Goal: Check status: Check status

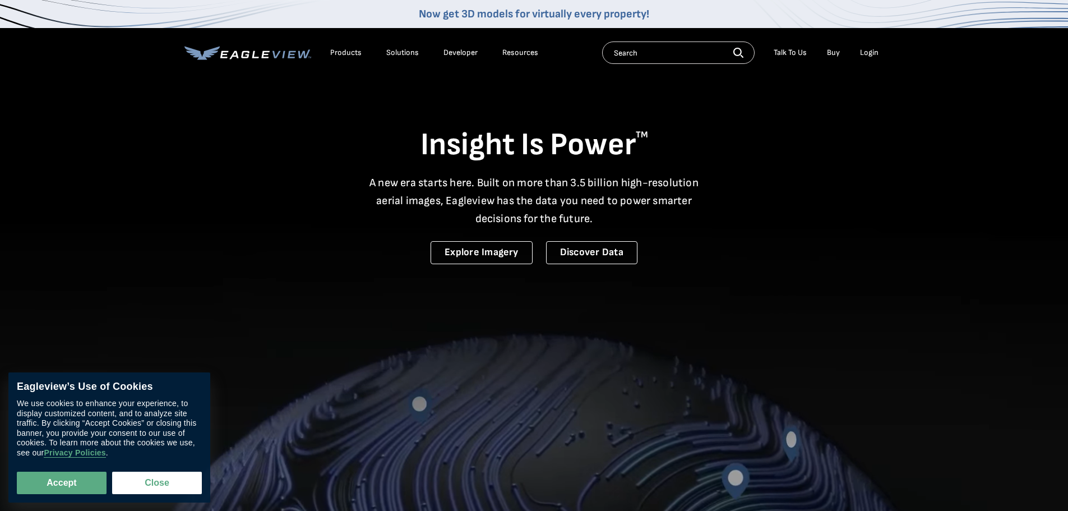
click at [872, 52] on div "Login" at bounding box center [869, 53] width 18 height 10
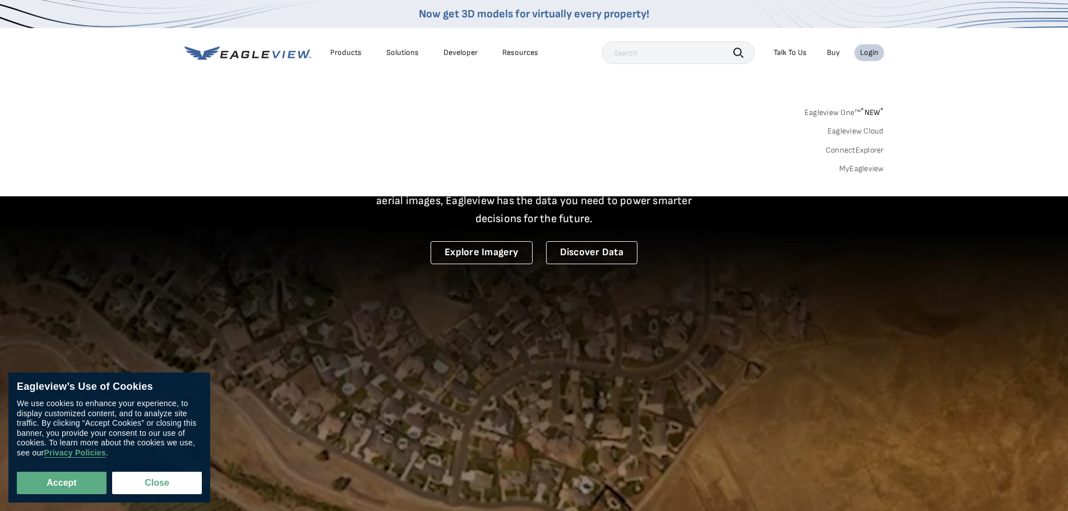
click at [860, 172] on link "MyEagleview" at bounding box center [861, 169] width 45 height 10
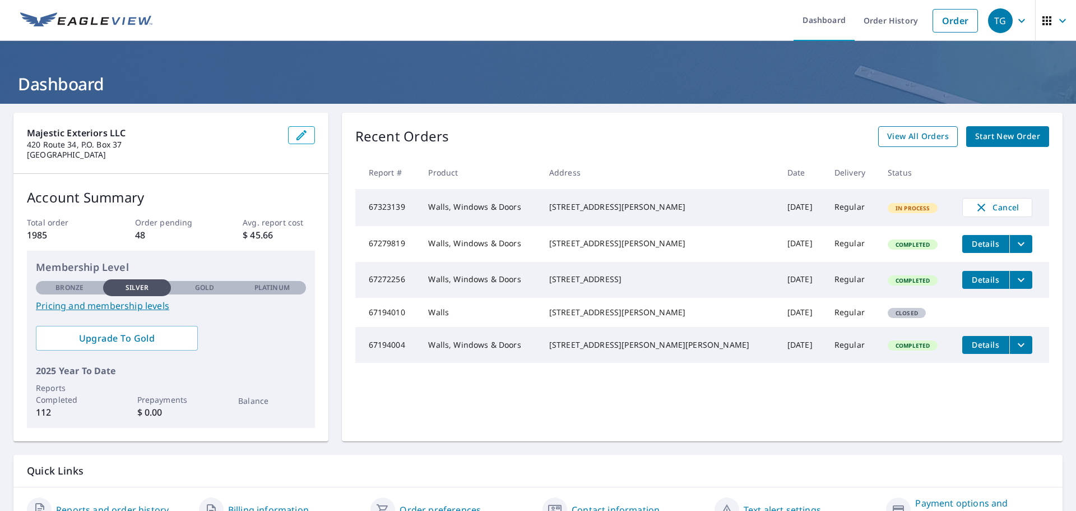
click at [924, 136] on span "View All Orders" at bounding box center [918, 136] width 62 height 14
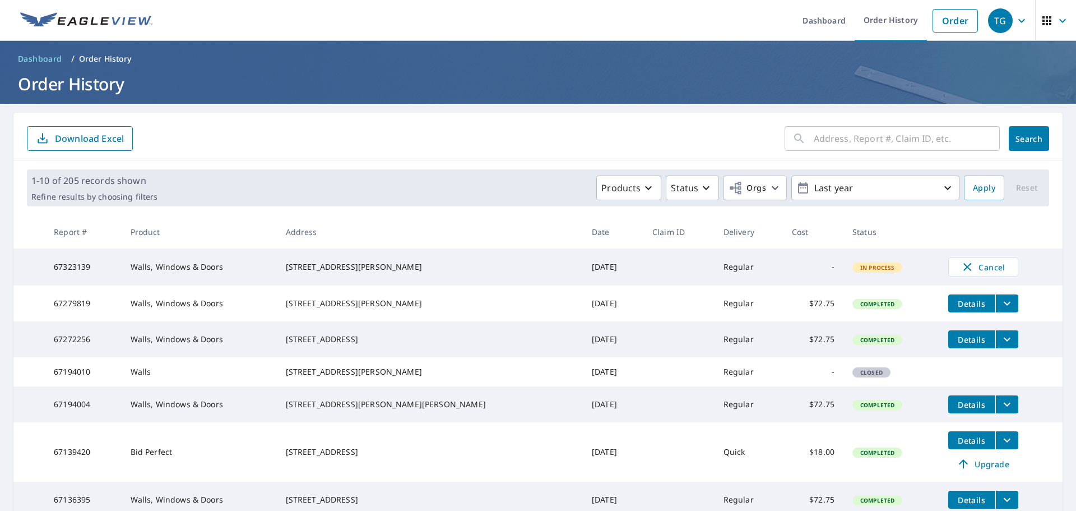
click at [884, 140] on input "text" at bounding box center [907, 138] width 186 height 31
type input "43 muhlenbrink road colts neck"
click button "Search" at bounding box center [1029, 138] width 40 height 25
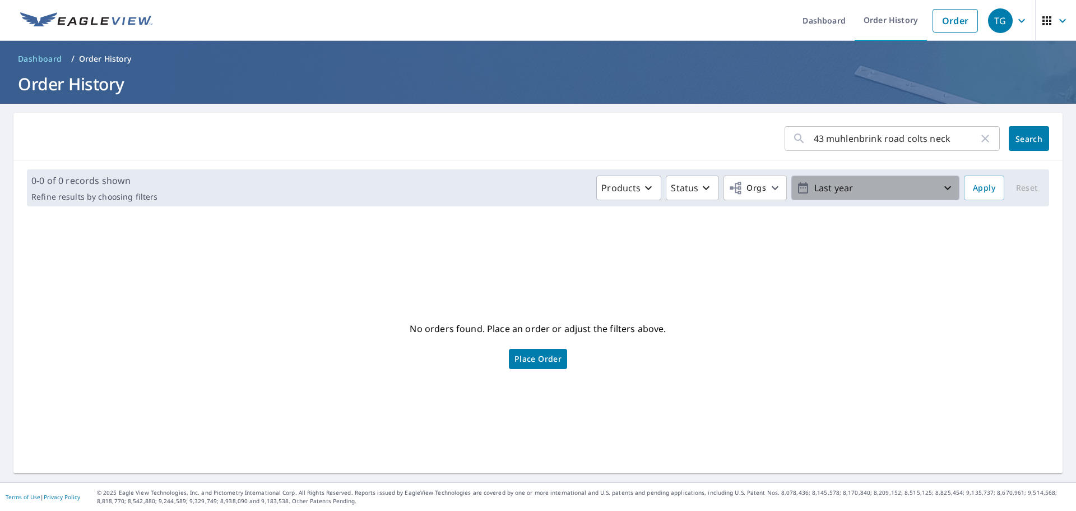
click at [908, 190] on p "Last year" at bounding box center [875, 188] width 131 height 20
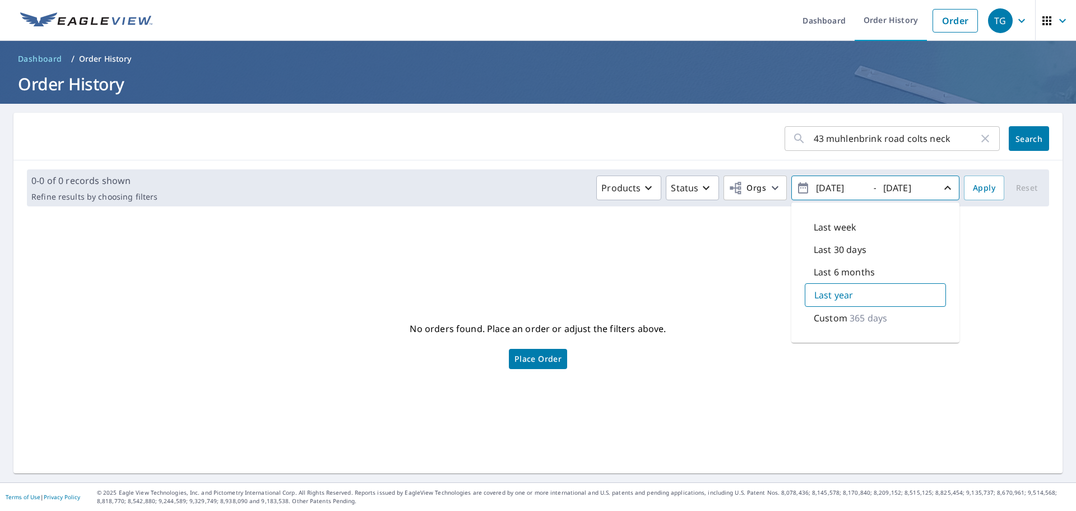
click at [827, 189] on input "2024/09/09" at bounding box center [840, 188] width 55 height 18
type input "2022/09/09"
click at [905, 314] on div "Custom 1096 days" at bounding box center [875, 318] width 141 height 24
drag, startPoint x: 1011, startPoint y: 245, endPoint x: 1003, endPoint y: 241, distance: 9.3
click at [1010, 246] on div "No orders found. Place an order or adjust the filters above. Place Order" at bounding box center [537, 344] width 1031 height 240
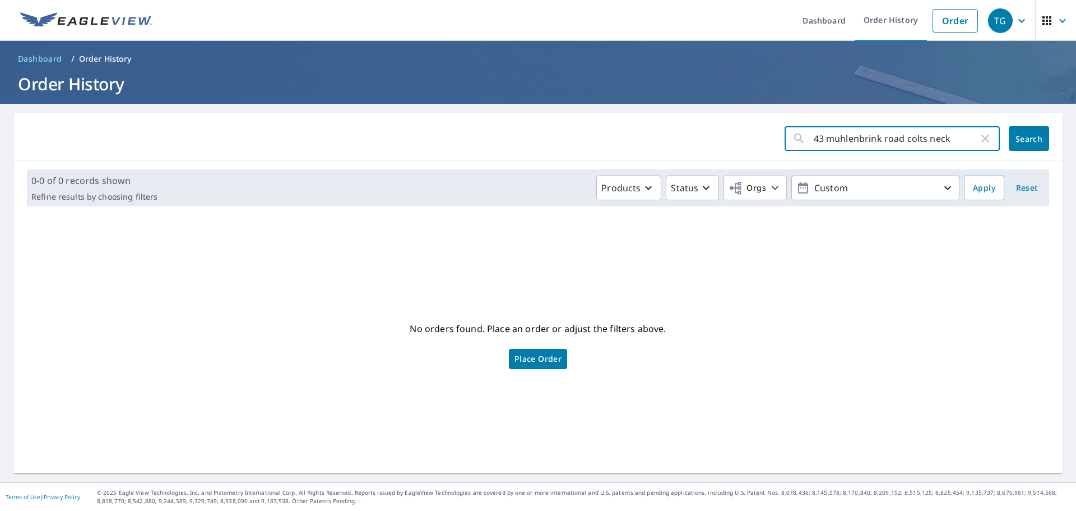
click at [955, 142] on input "43 muhlenbrink road colts neck" at bounding box center [896, 138] width 165 height 31
type input "43 muhlenbrink road colts necknj"
click button "Search" at bounding box center [1029, 138] width 40 height 25
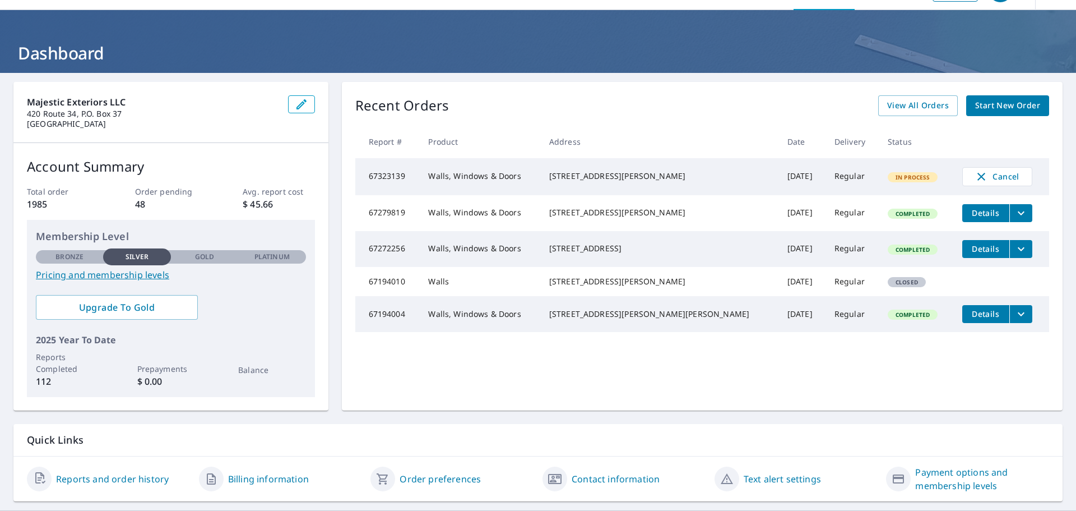
scroll to position [59, 0]
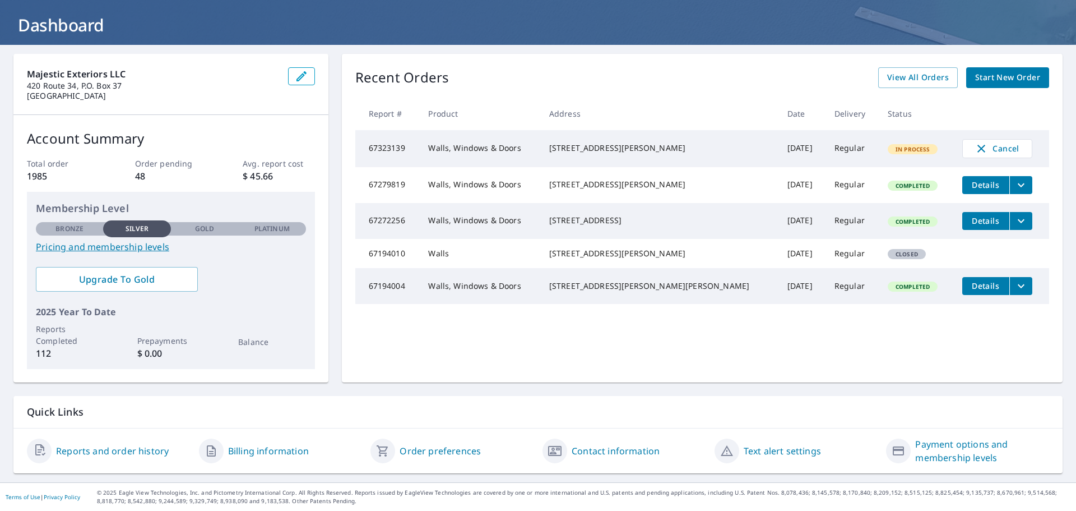
click at [129, 452] on link "Reports and order history" at bounding box center [112, 450] width 113 height 13
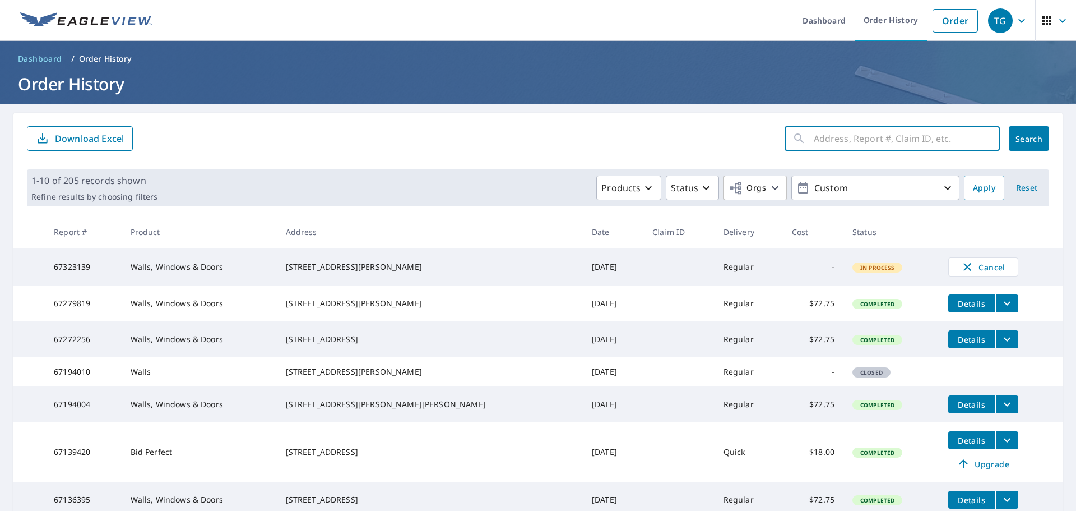
click at [814, 139] on input "text" at bounding box center [907, 138] width 186 height 31
type input "43 muhlenbrink road colts necknj"
click at [1016, 131] on button "Search" at bounding box center [1029, 138] width 40 height 25
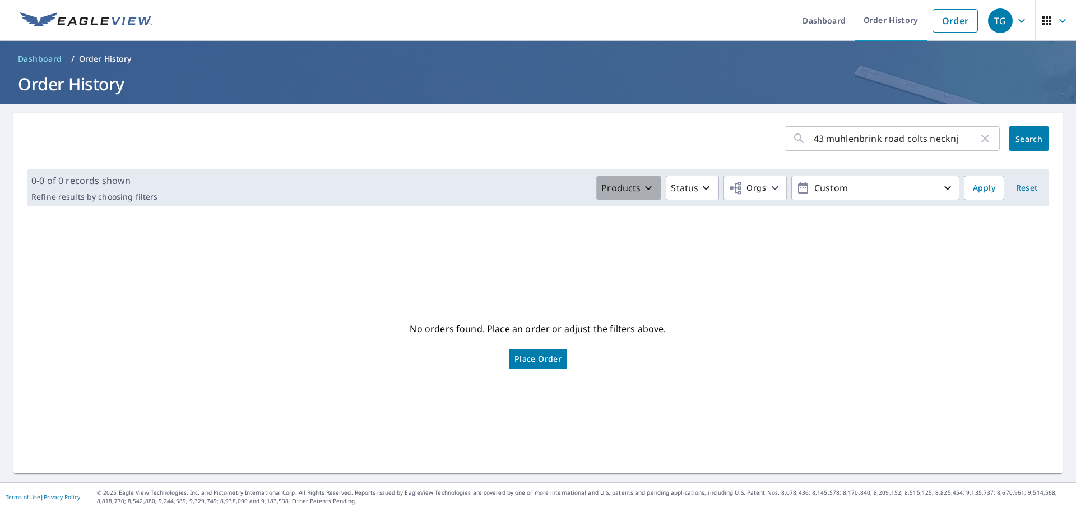
click at [646, 191] on icon "button" at bounding box center [648, 187] width 13 height 13
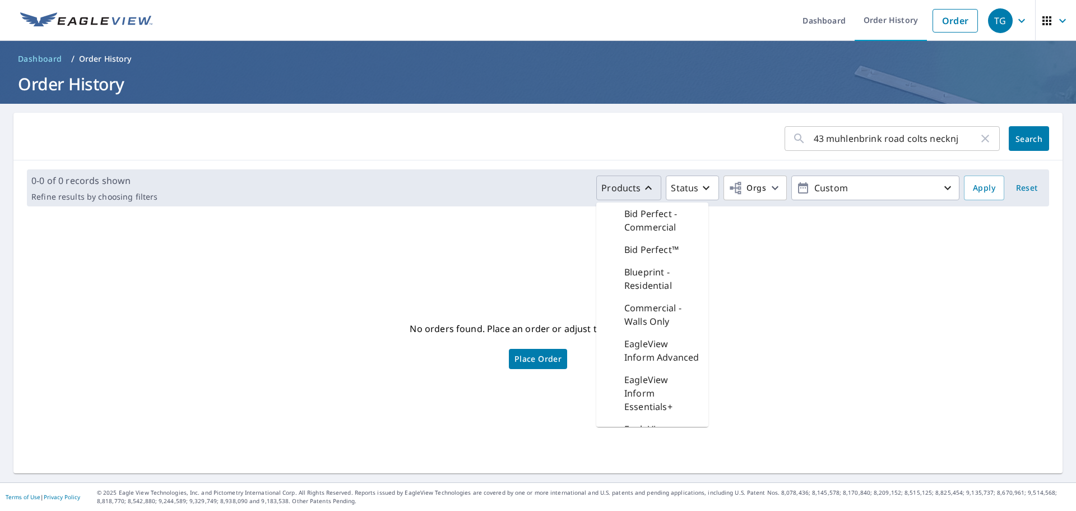
click at [533, 248] on div "No orders found. Place an order or adjust the filters above. Place Order" at bounding box center [537, 344] width 1031 height 240
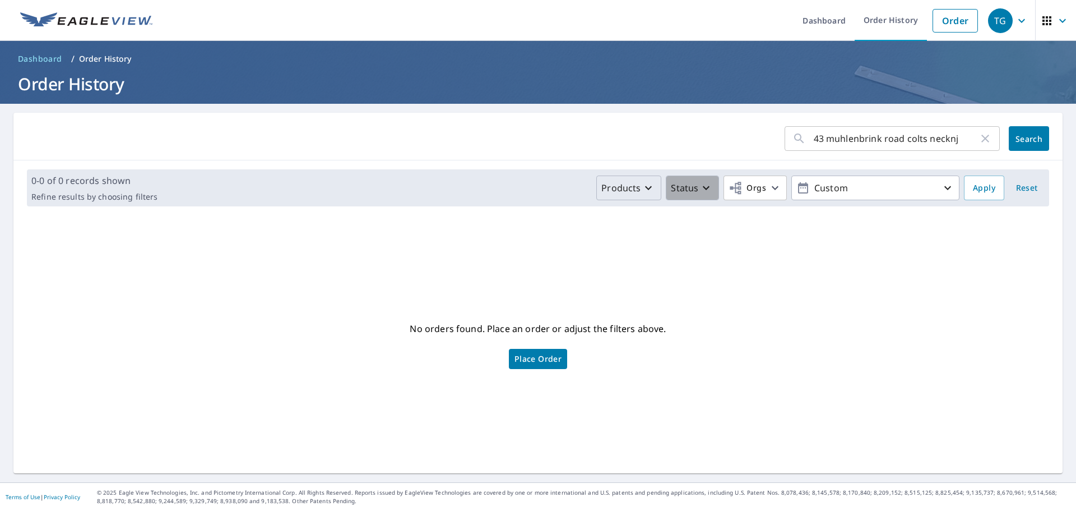
click at [700, 184] on icon "button" at bounding box center [706, 187] width 13 height 13
click at [714, 218] on p "Created" at bounding box center [711, 213] width 34 height 13
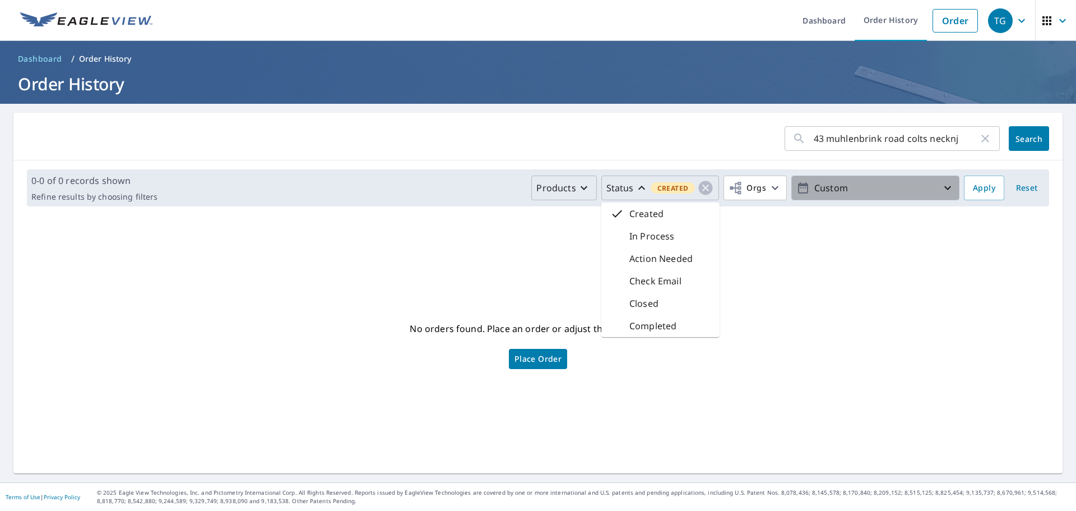
click at [942, 186] on icon "button" at bounding box center [947, 187] width 13 height 13
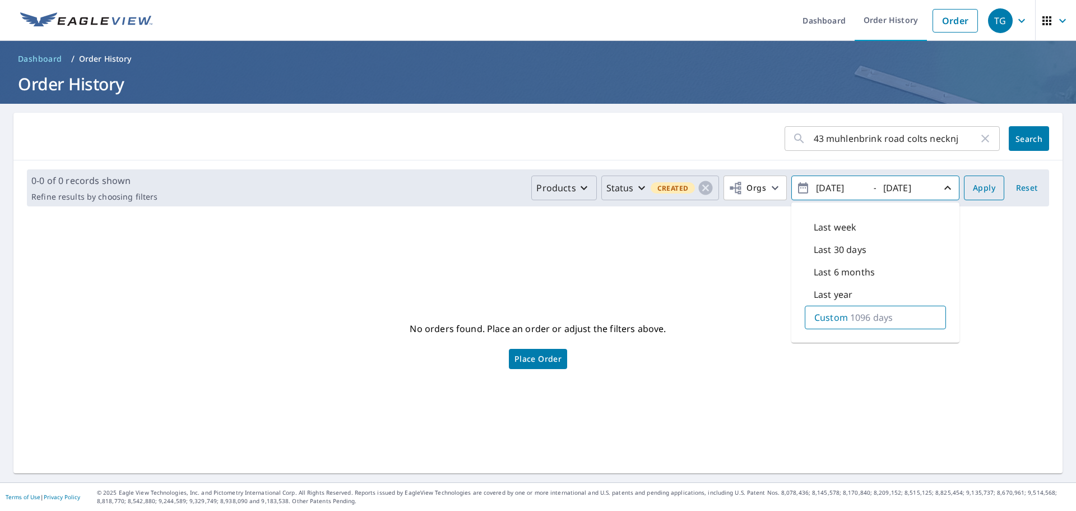
click at [976, 185] on span "Apply" at bounding box center [984, 188] width 22 height 14
